Goal: Task Accomplishment & Management: Manage account settings

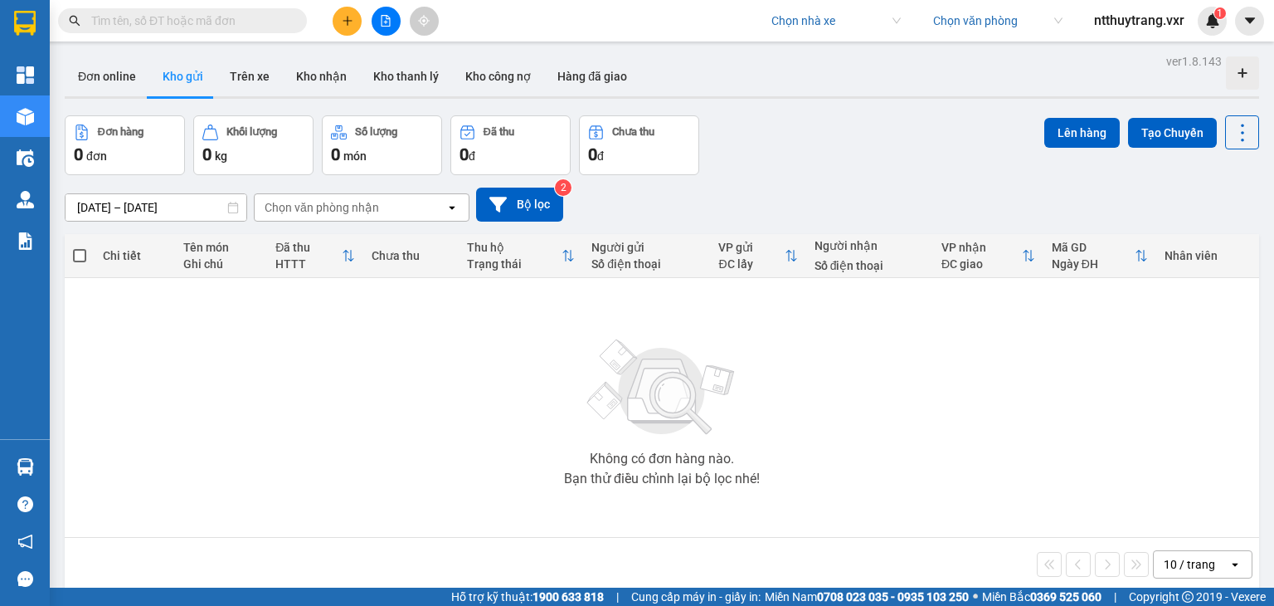
click at [889, 22] on div "Chọn nhà xe" at bounding box center [836, 20] width 149 height 27
type input "thanh pho"
click at [806, 53] on div "[PERSON_NAME]" at bounding box center [832, 54] width 129 height 18
click at [1253, 18] on icon "caret-down" at bounding box center [1249, 20] width 10 height 6
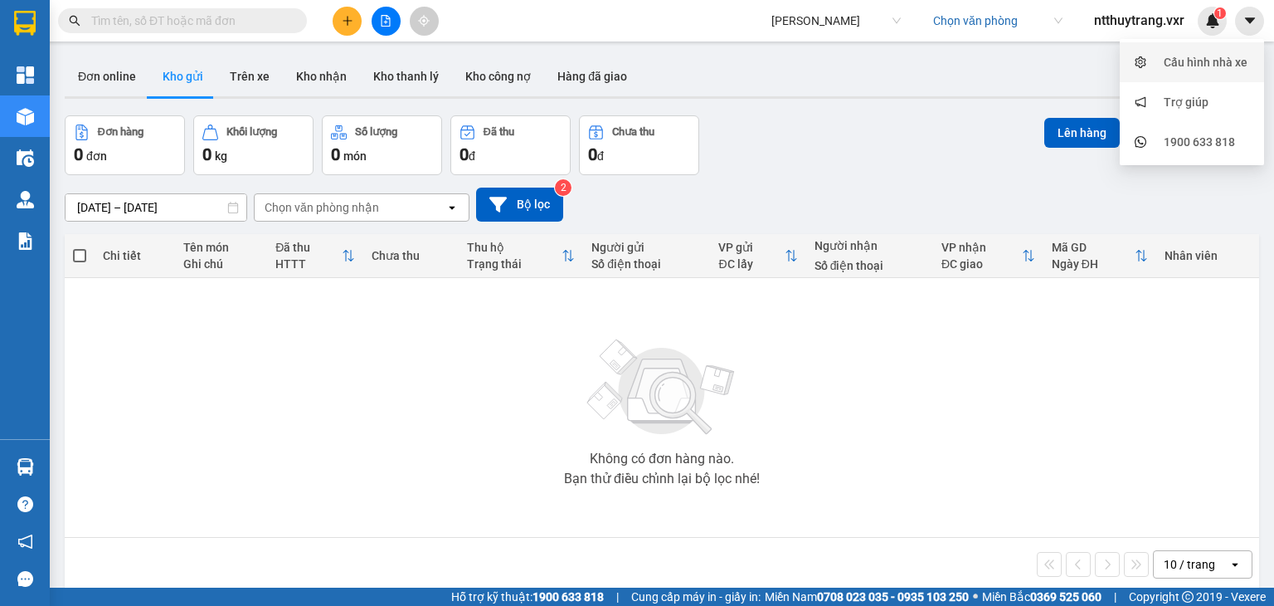
click at [1229, 61] on div "Cấu hình nhà xe" at bounding box center [1206, 62] width 84 height 18
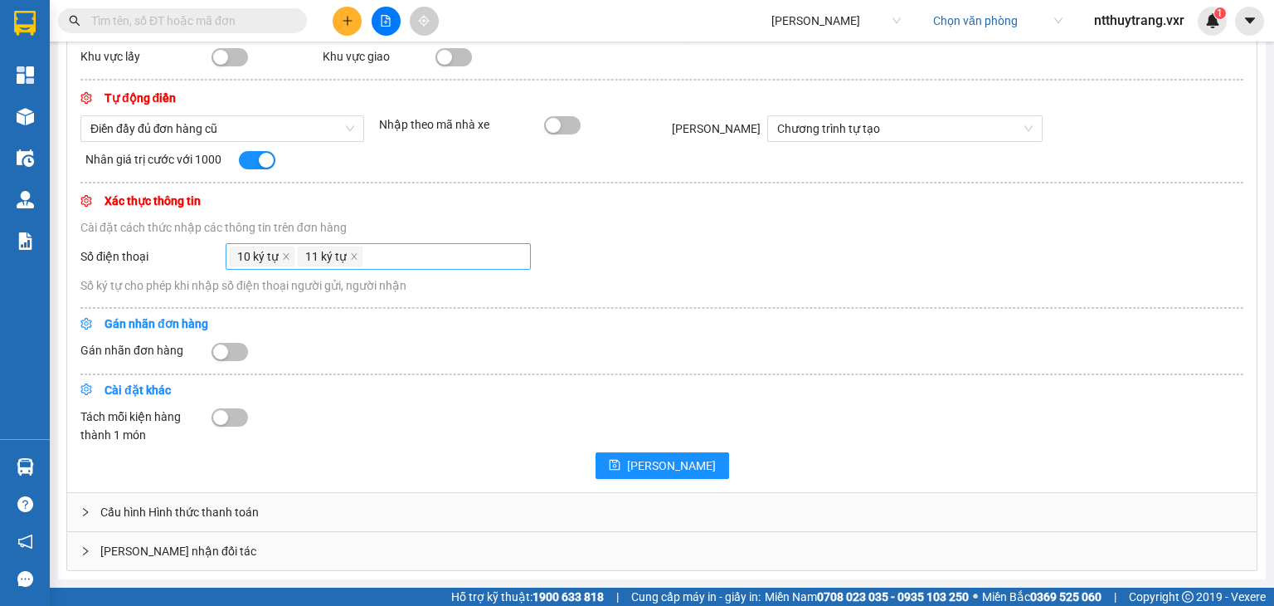
scroll to position [577, 0]
click at [346, 513] on div "Cấu hình Hình thức thanh toán" at bounding box center [662, 512] width 1190 height 38
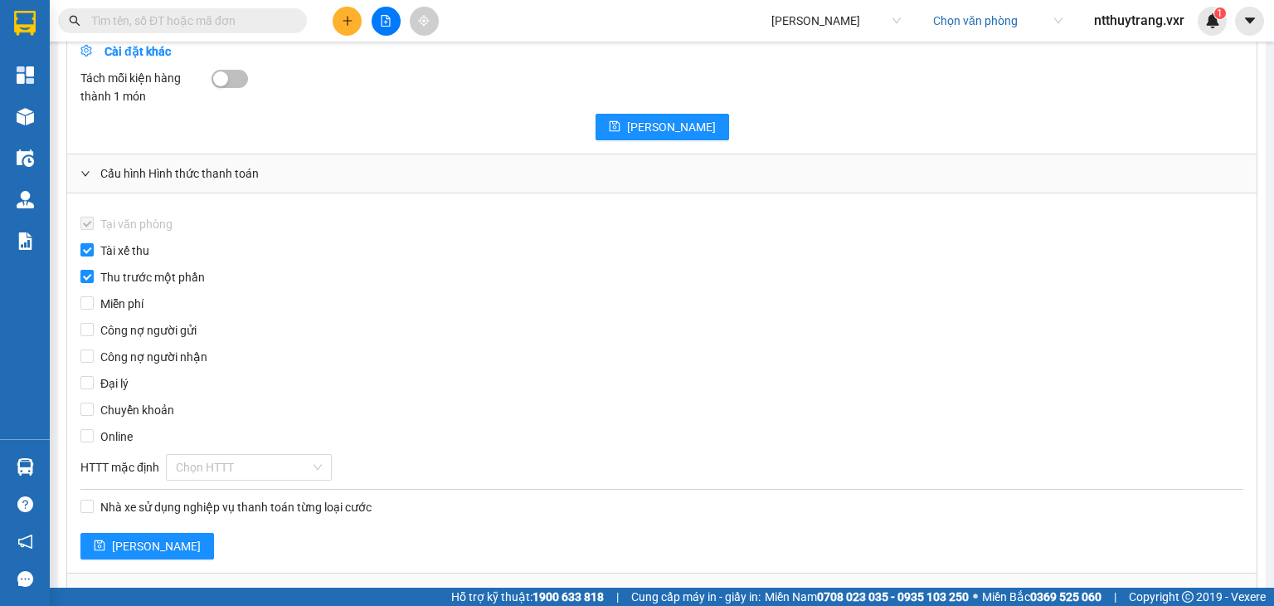
scroll to position [956, 0]
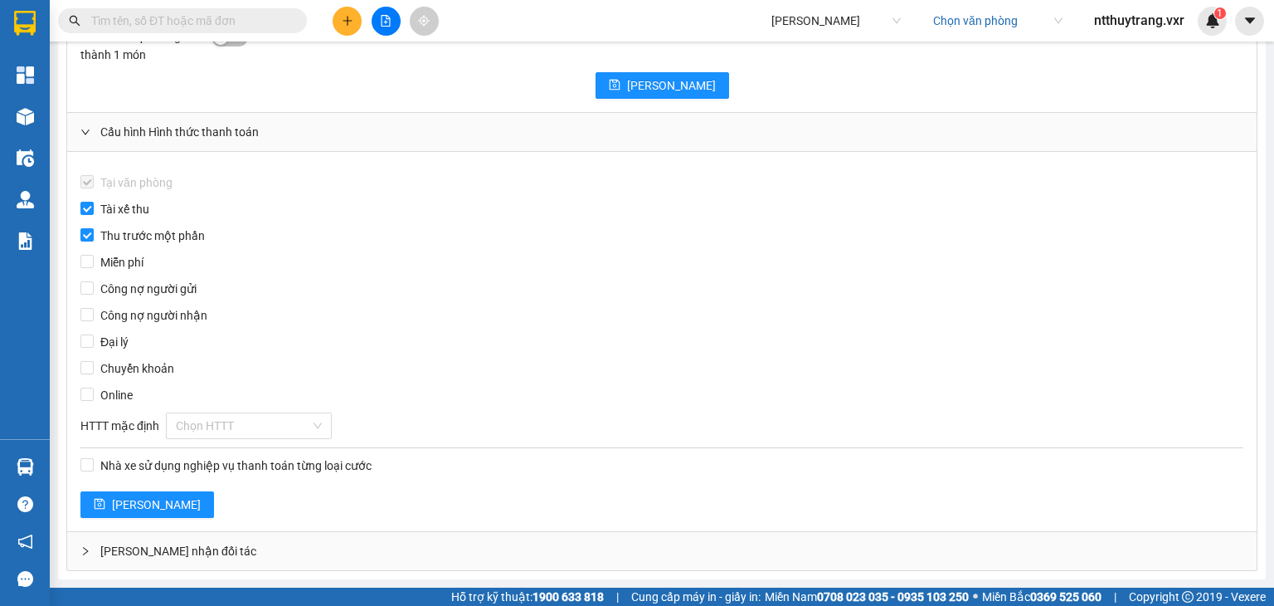
click at [341, 537] on div "[PERSON_NAME] nhận đối tác" at bounding box center [662, 551] width 1190 height 38
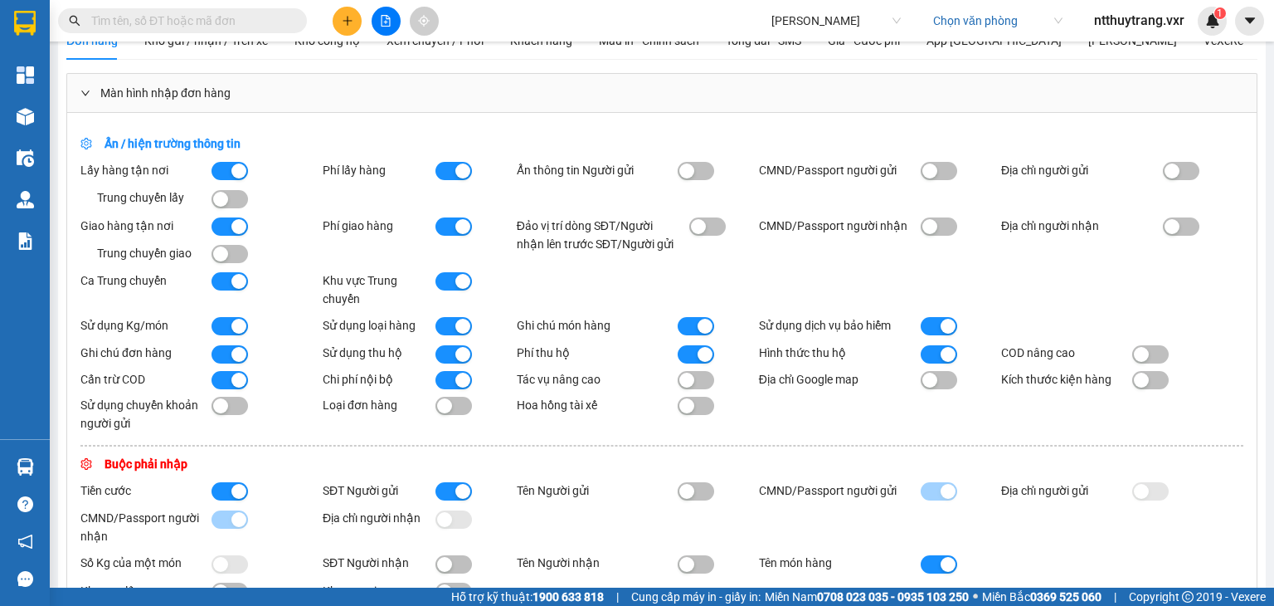
scroll to position [33, 0]
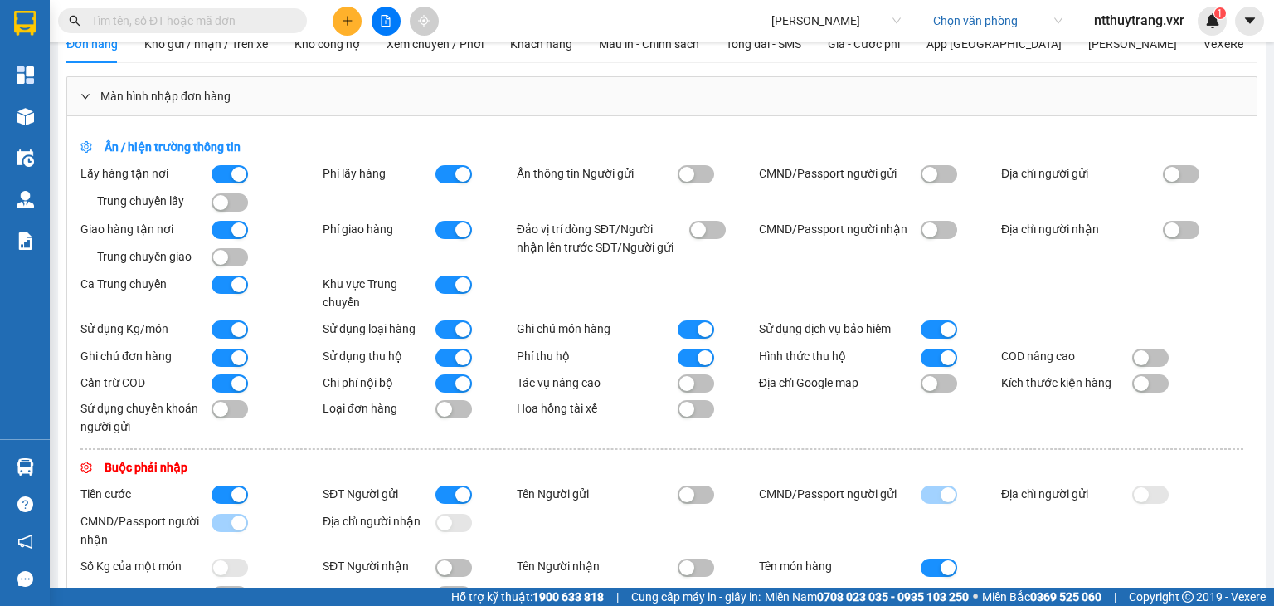
click at [229, 504] on button "button" at bounding box center [230, 494] width 36 height 18
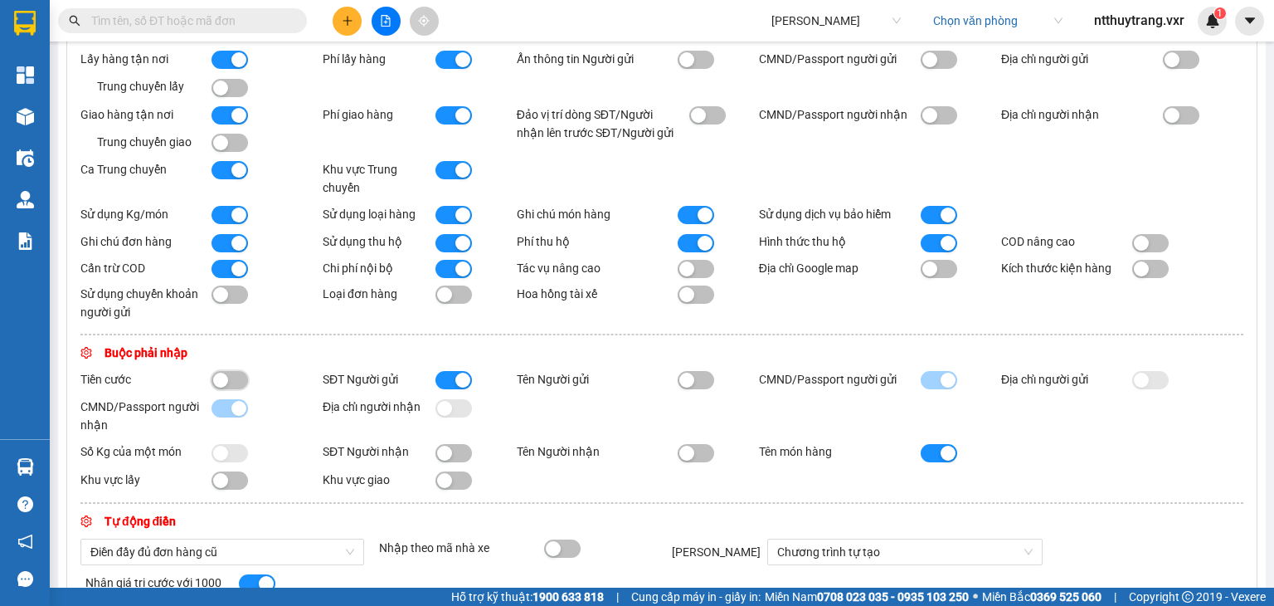
scroll to position [154, 0]
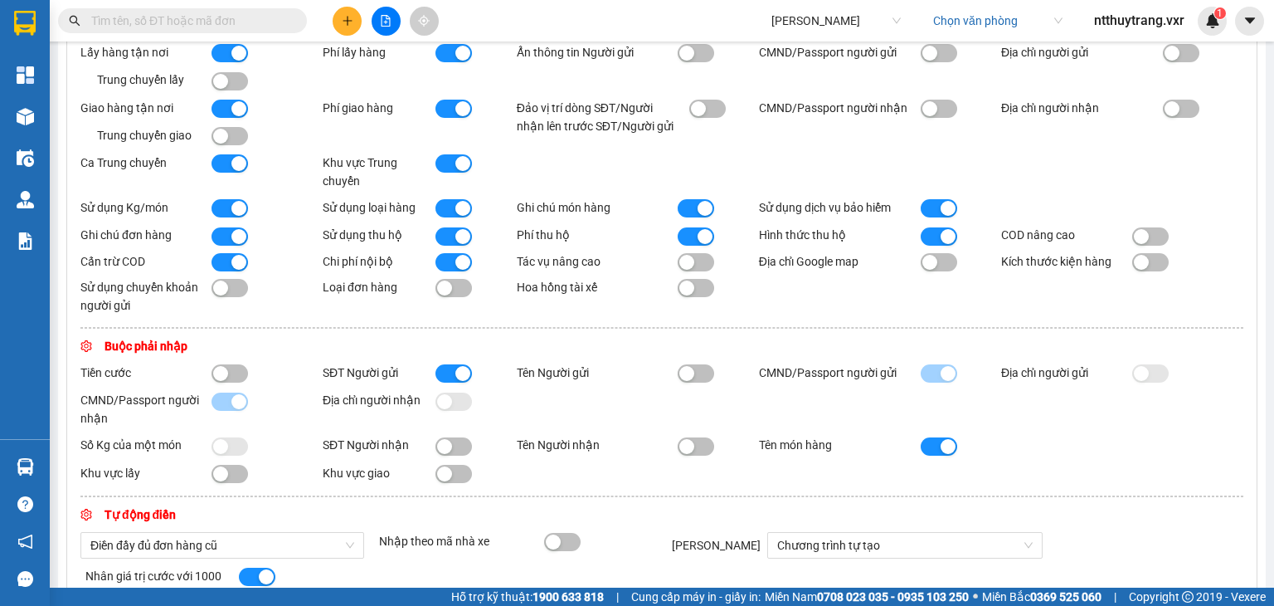
click at [237, 366] on div "Ẩn / hiện trường thông tin Lấy hàng tận nơi Trung chuyển lấy Phí lấy hàng Ẩn th…" at bounding box center [662, 451] width 1190 height 913
click at [240, 382] on button "button" at bounding box center [230, 373] width 36 height 18
